Goal: Check status: Check status

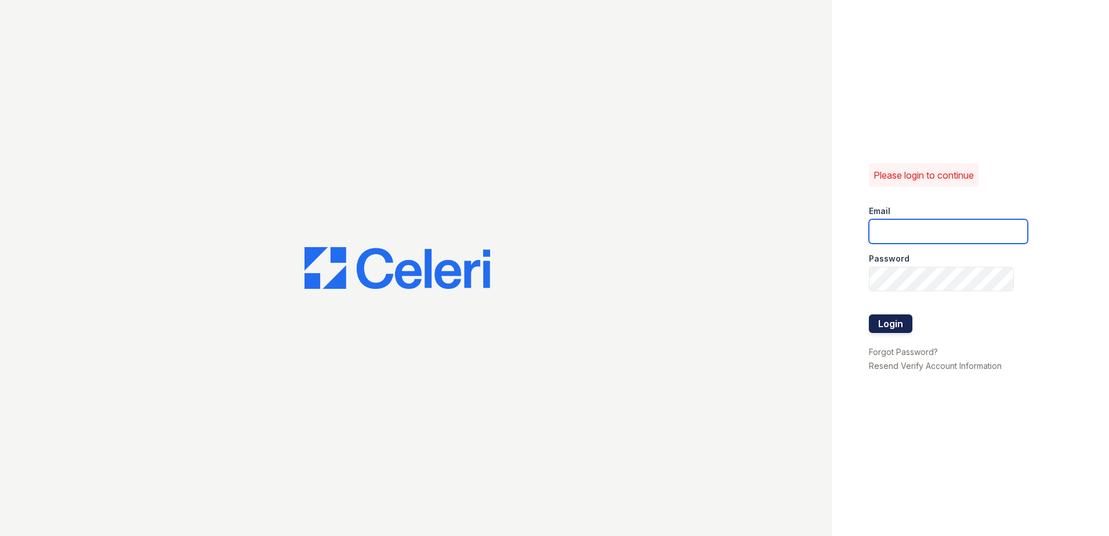
type input "[EMAIL_ADDRESS][DOMAIN_NAME]"
click at [881, 322] on button "Login" at bounding box center [889, 323] width 43 height 19
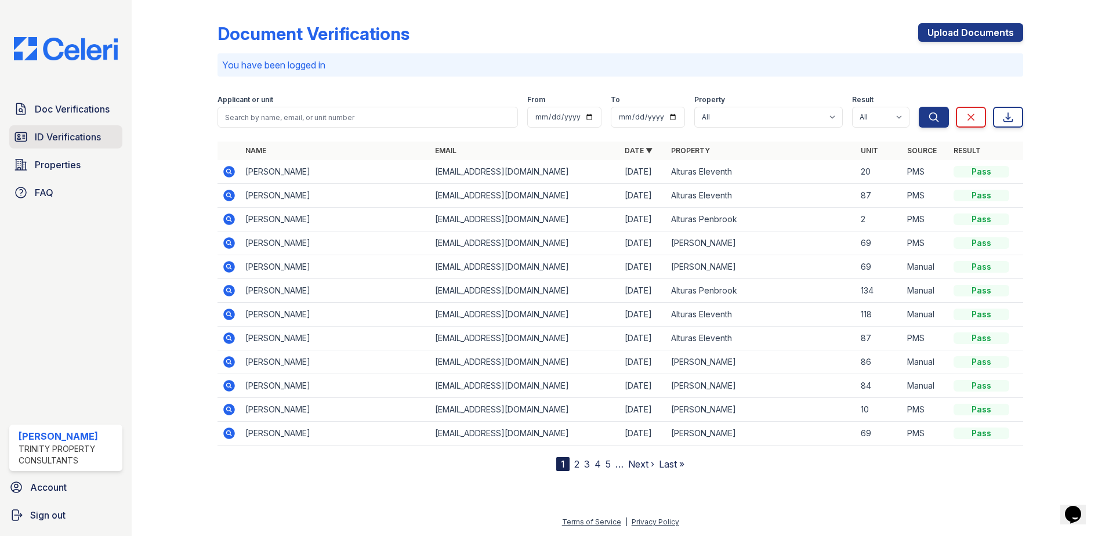
click at [89, 137] on span "ID Verifications" at bounding box center [68, 137] width 66 height 14
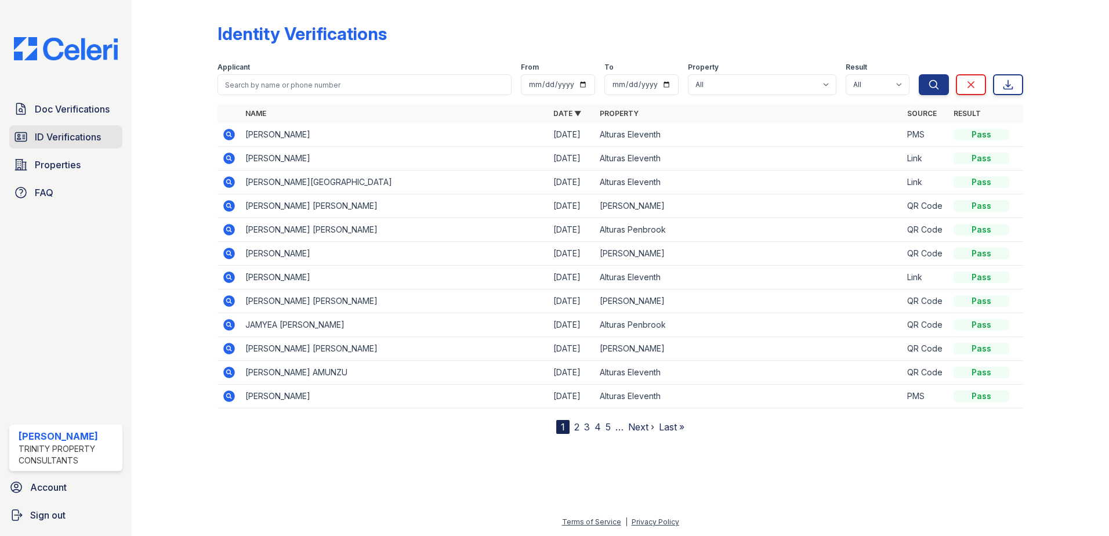
click at [78, 140] on span "ID Verifications" at bounding box center [68, 137] width 66 height 14
click at [231, 135] on icon at bounding box center [229, 135] width 12 height 12
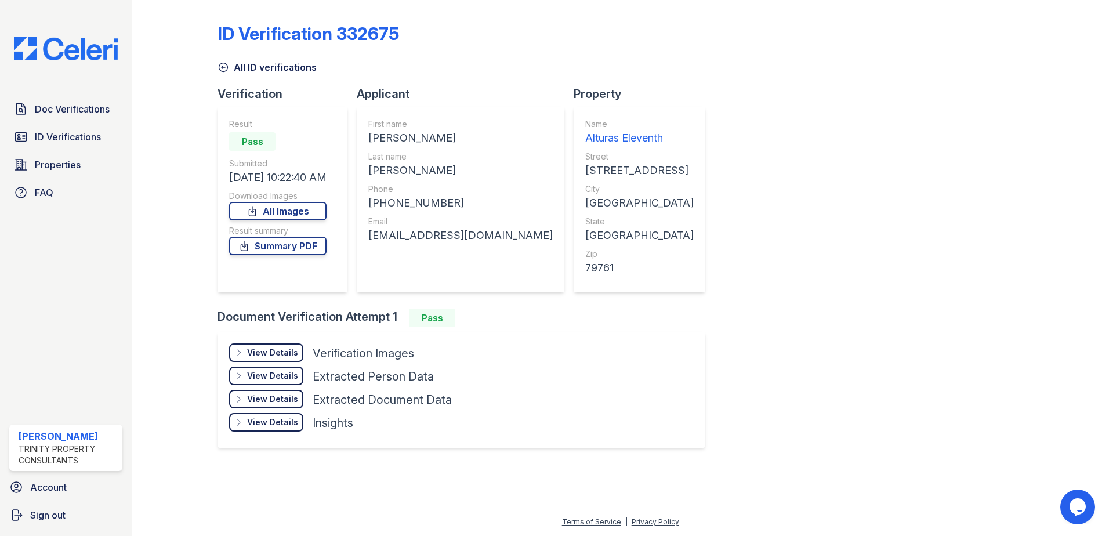
click at [256, 348] on div "View Details" at bounding box center [272, 353] width 51 height 12
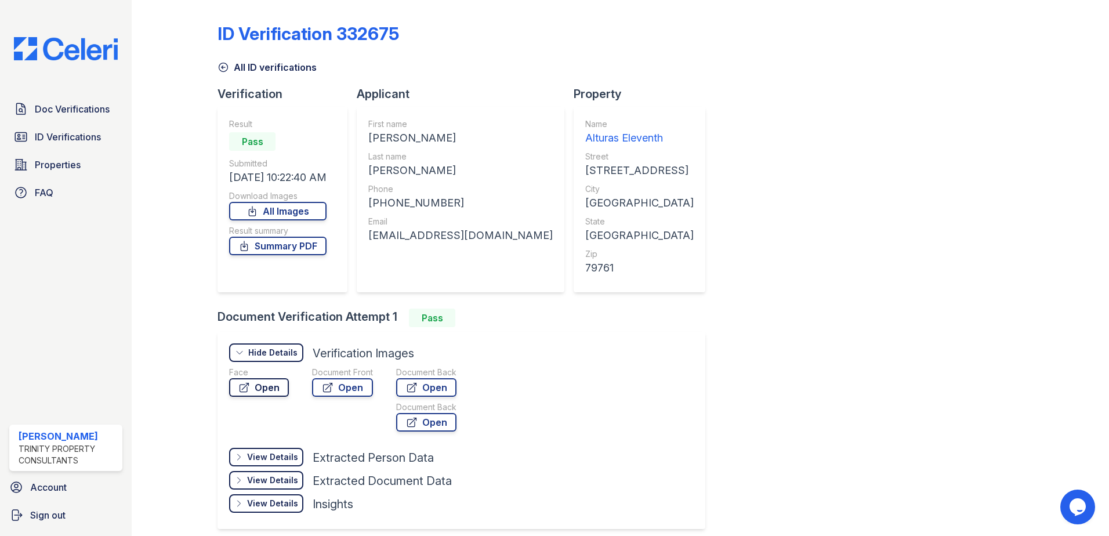
click at [257, 382] on link "Open" at bounding box center [259, 387] width 60 height 19
click at [310, 244] on link "Summary PDF" at bounding box center [277, 246] width 97 height 19
